Goal: Contribute content

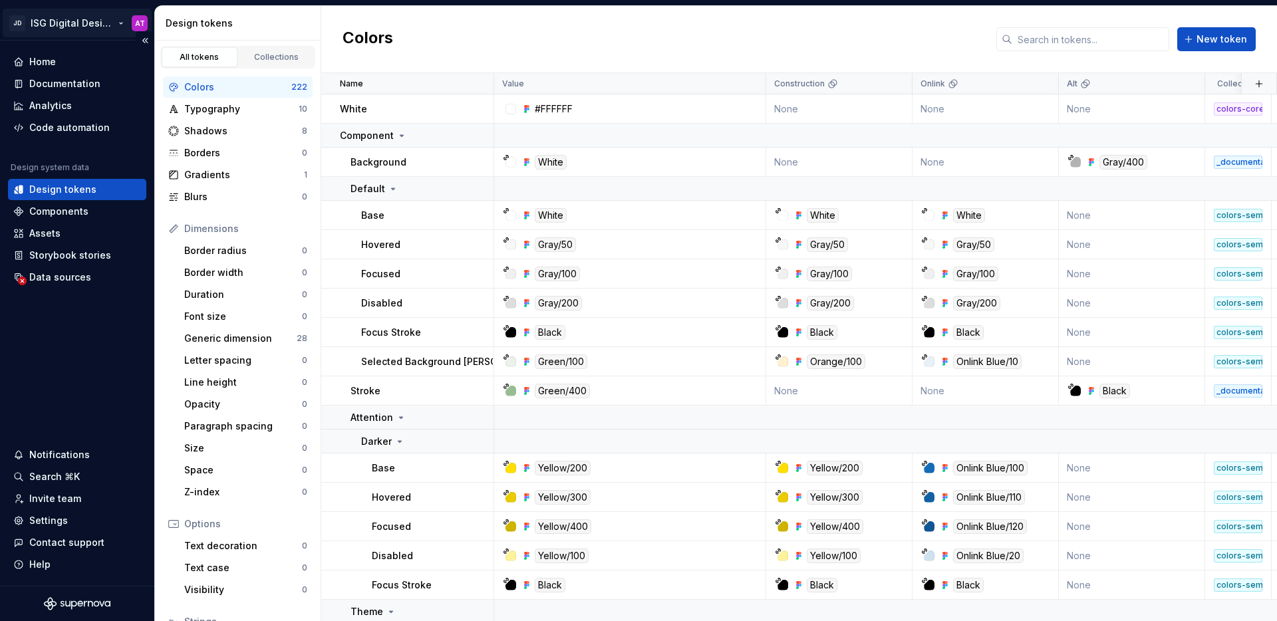
click at [120, 29] on html "JD ISG Digital Design System AT Home Documentation Analytics Code automation De…" at bounding box center [638, 310] width 1277 height 621
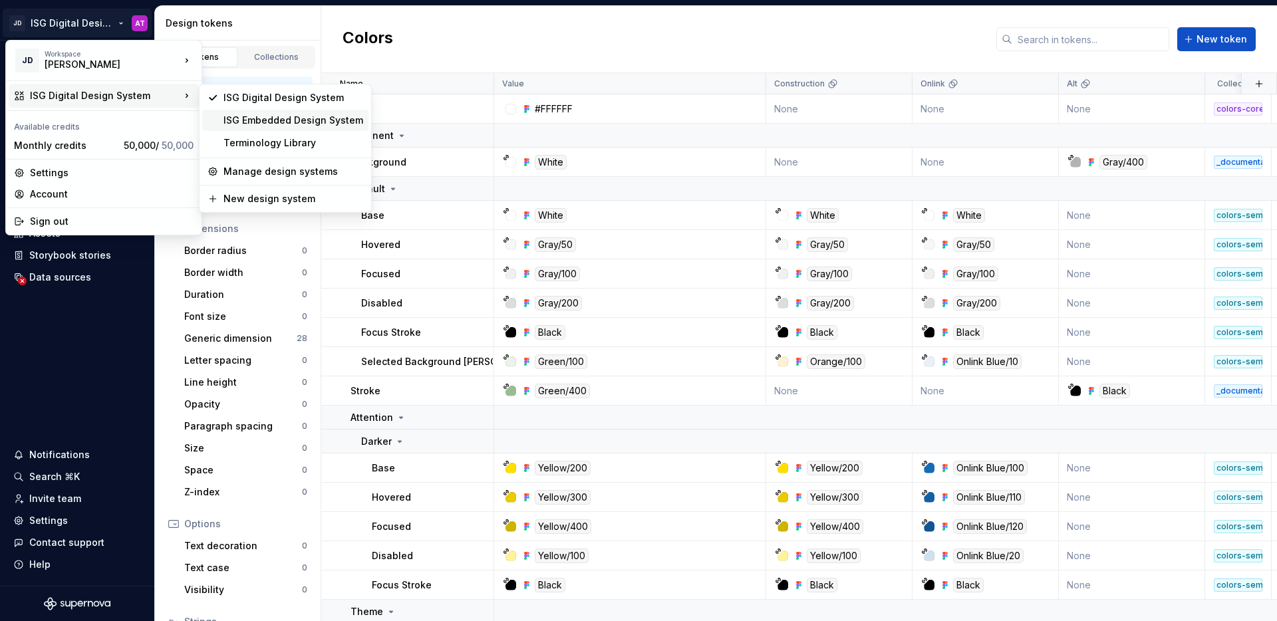
click at [245, 122] on div "ISG Embedded Design System" at bounding box center [293, 120] width 140 height 13
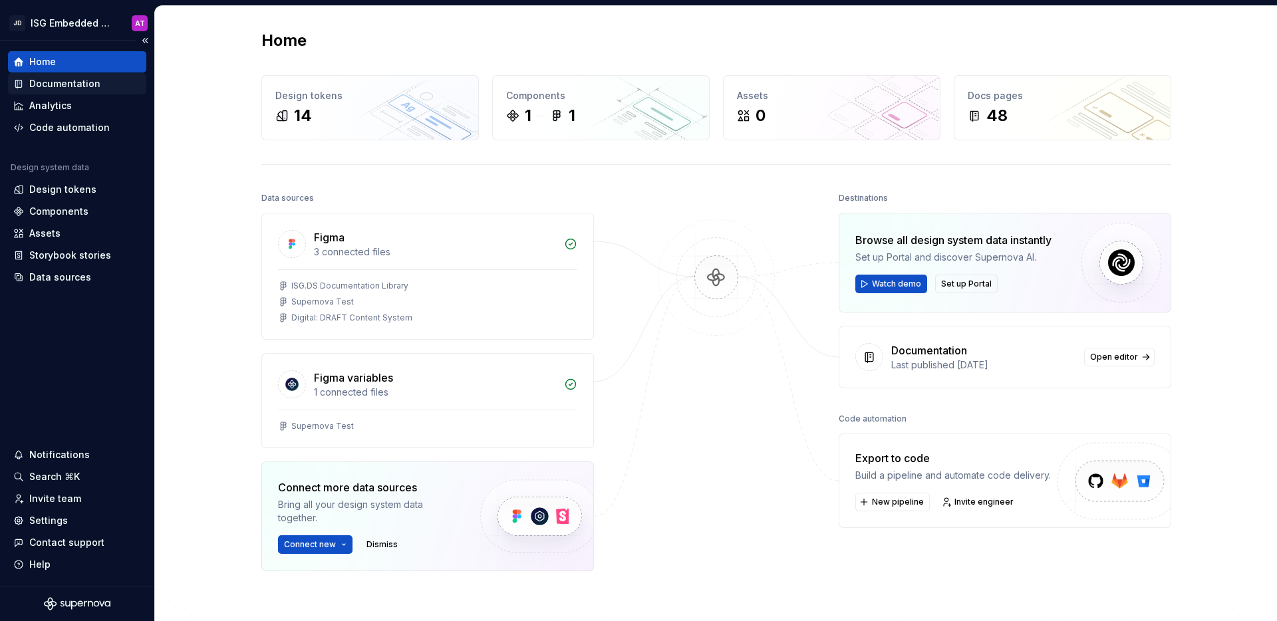
click at [108, 86] on div "Documentation" at bounding box center [77, 83] width 128 height 13
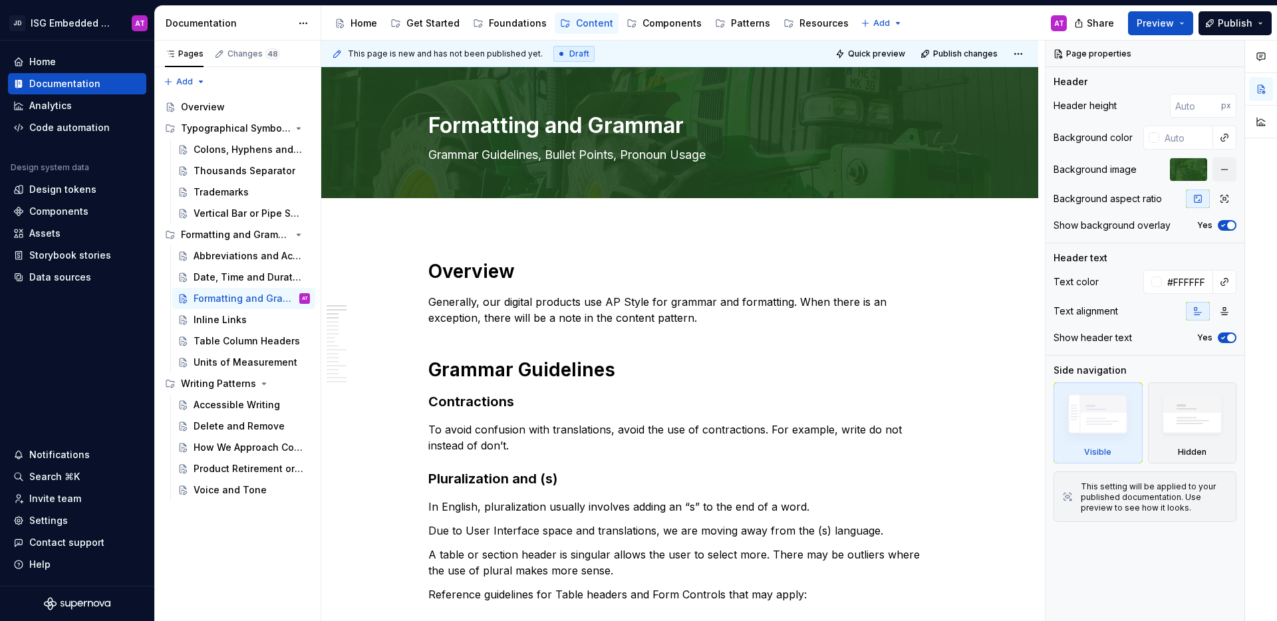
type textarea "*"
